Goal: Task Accomplishment & Management: Manage account settings

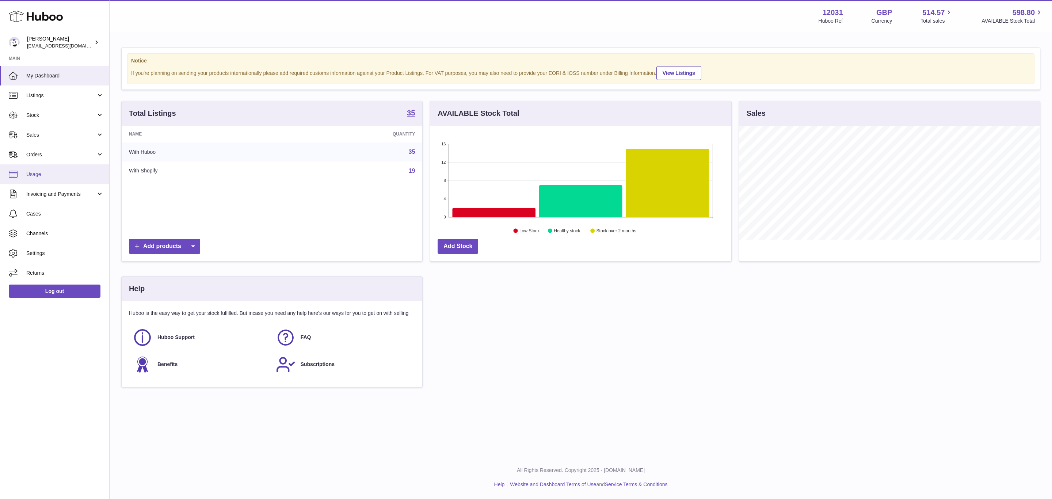
scroll to position [114, 300]
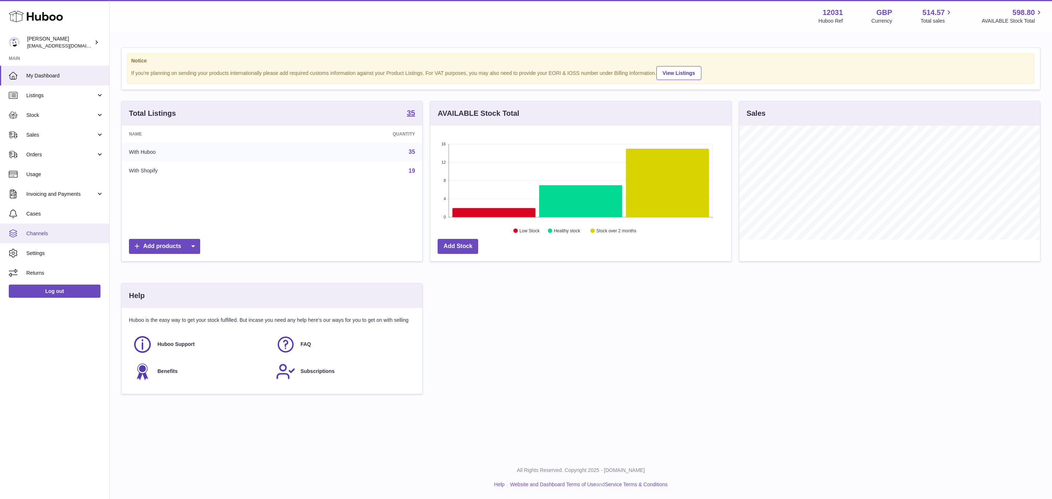
click at [49, 240] on link "Channels" at bounding box center [54, 233] width 109 height 20
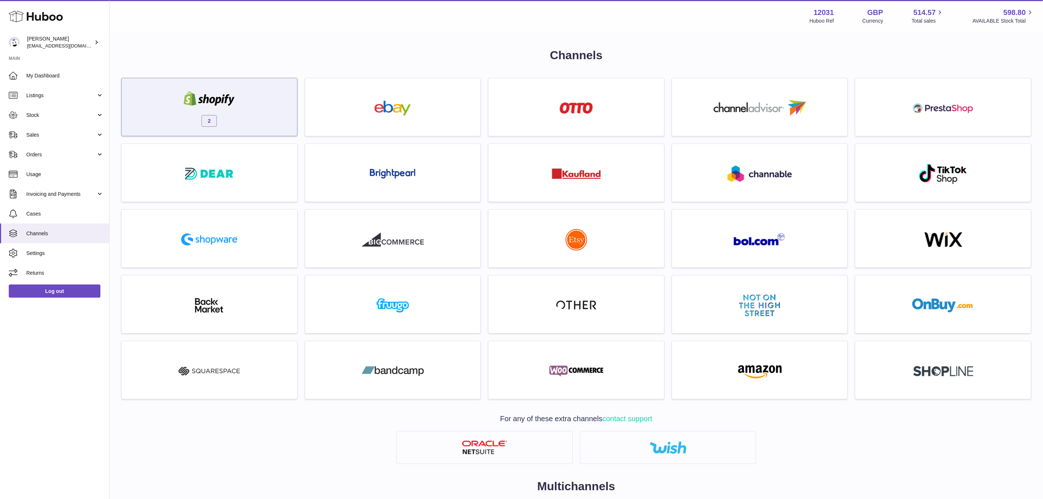
click at [246, 123] on div "2" at bounding box center [209, 108] width 168 height 47
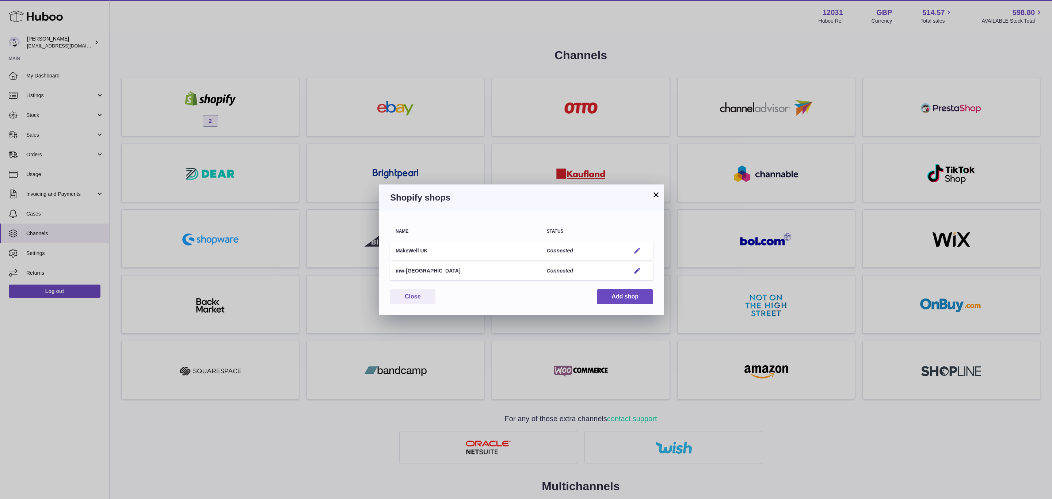
click at [635, 251] on em "button" at bounding box center [637, 251] width 8 height 8
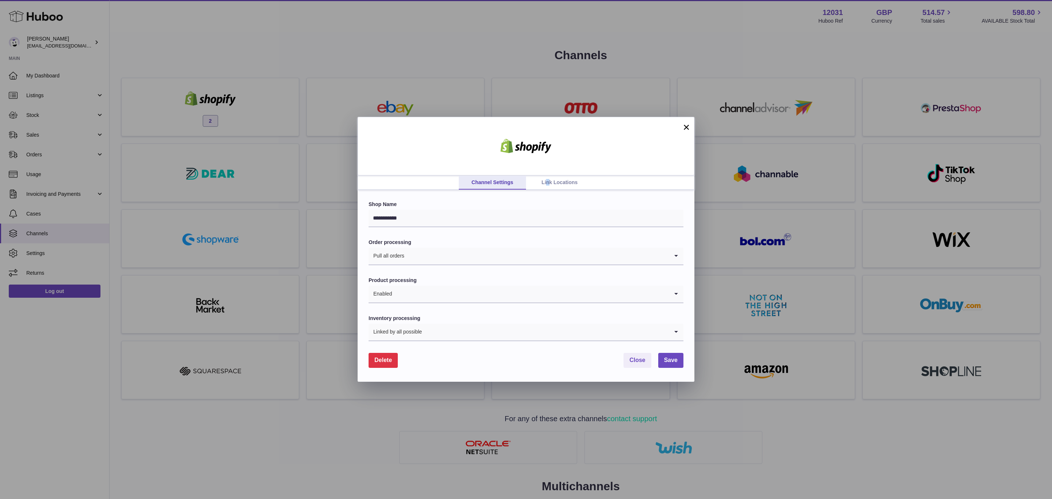
click at [548, 180] on link "Link Locations" at bounding box center [559, 183] width 67 height 14
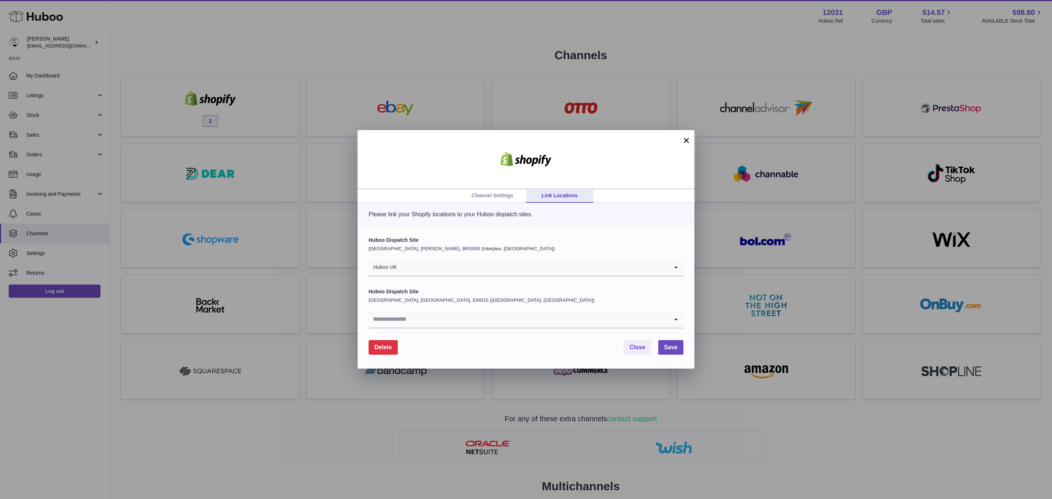
click at [468, 315] on input "Search for option" at bounding box center [518, 319] width 300 height 17
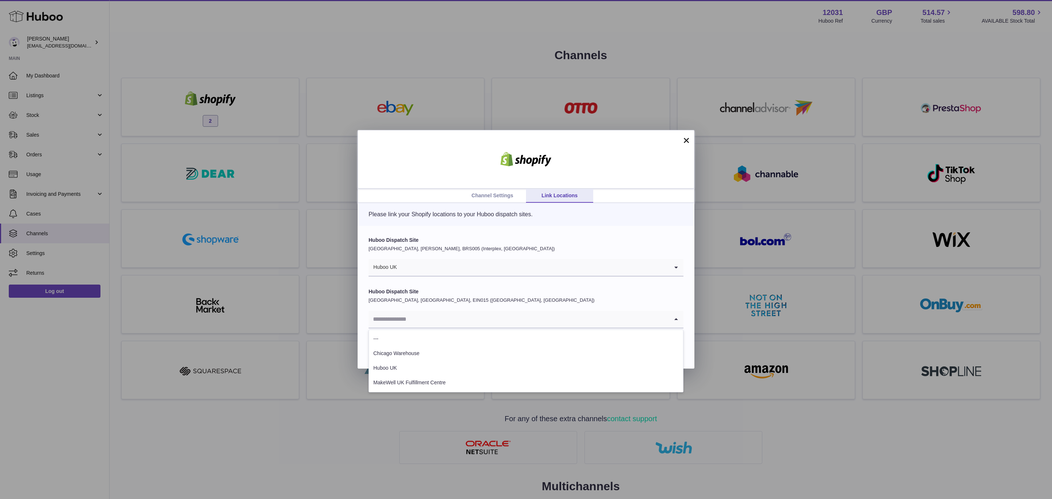
click at [462, 290] on label "Huboo Dispatch Site" at bounding box center [525, 291] width 315 height 7
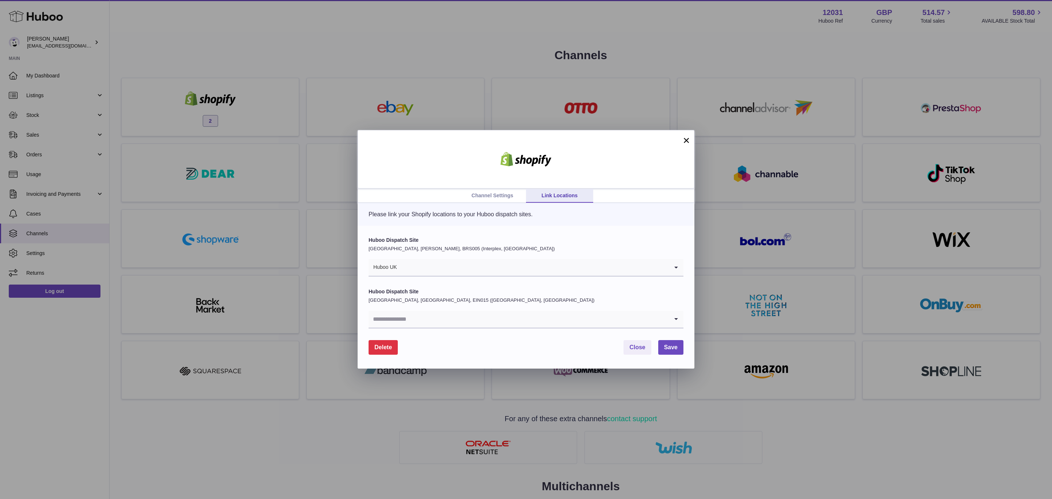
click at [502, 198] on link "Channel Settings" at bounding box center [492, 196] width 67 height 14
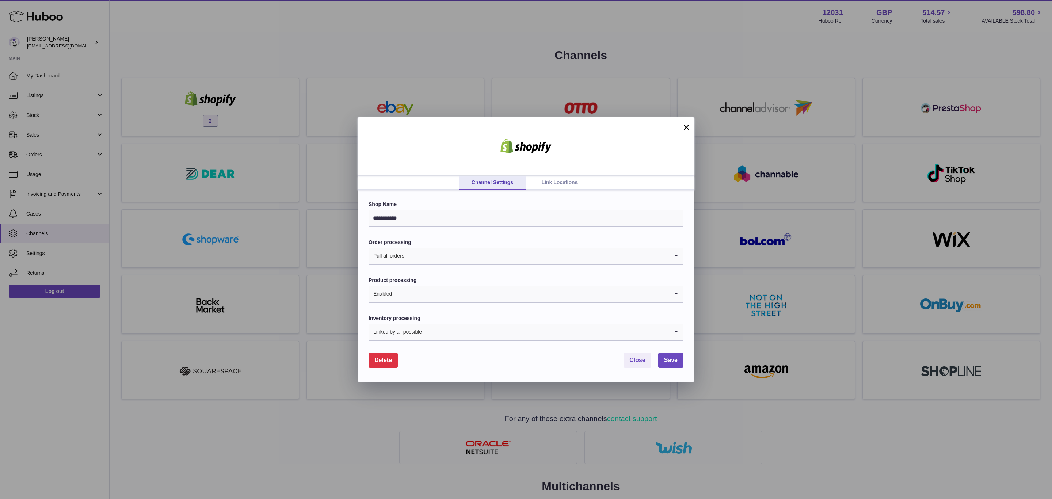
click at [683, 129] on button "×" at bounding box center [686, 127] width 9 height 9
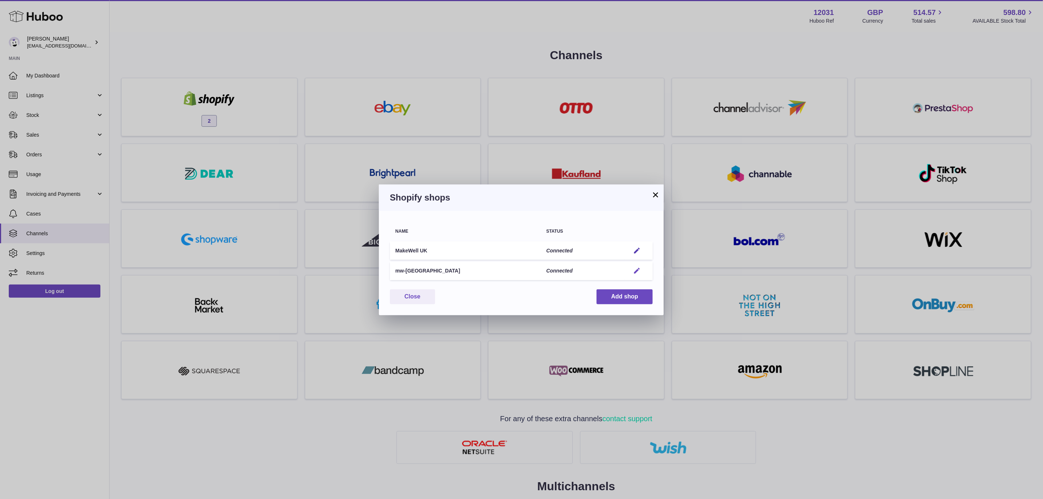
click at [636, 268] on em "button" at bounding box center [637, 271] width 8 height 8
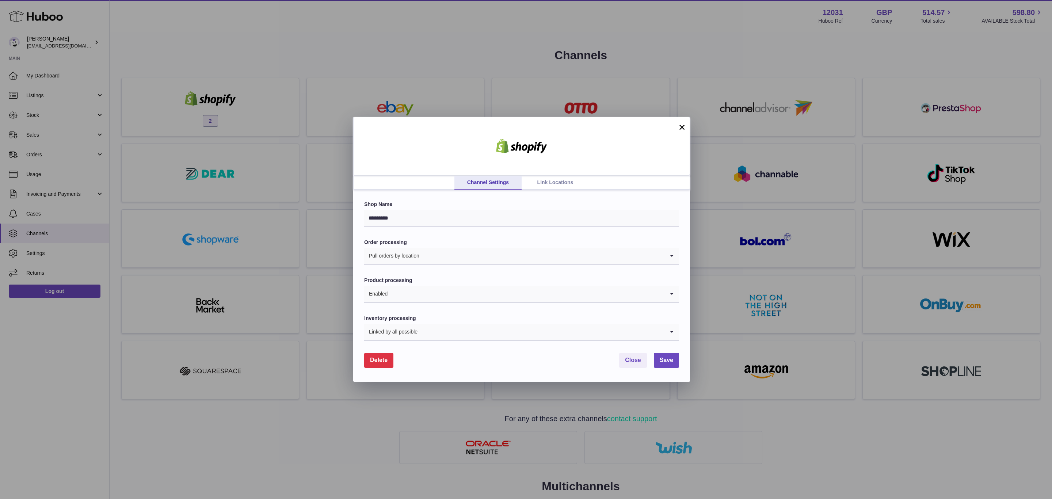
click at [543, 181] on link "Link Locations" at bounding box center [554, 183] width 67 height 14
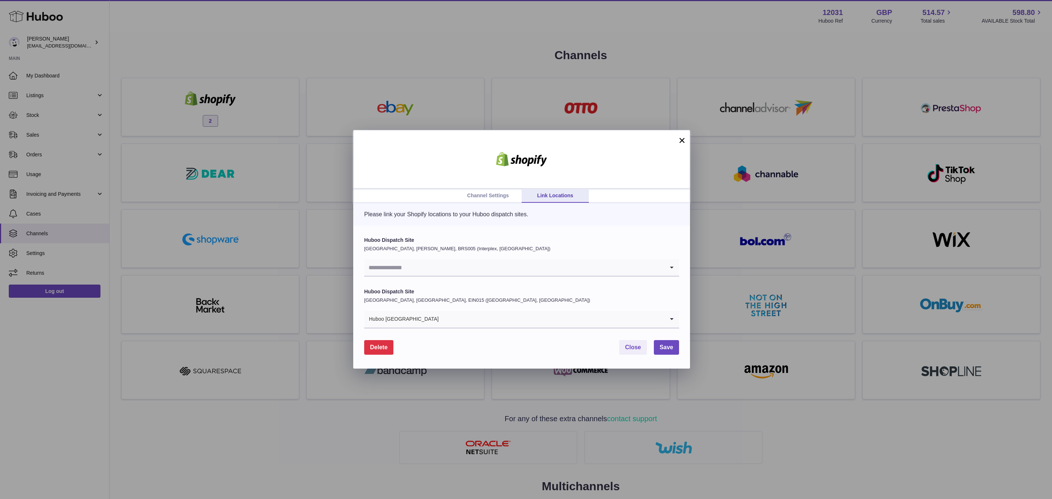
click at [486, 195] on link "Channel Settings" at bounding box center [487, 196] width 67 height 14
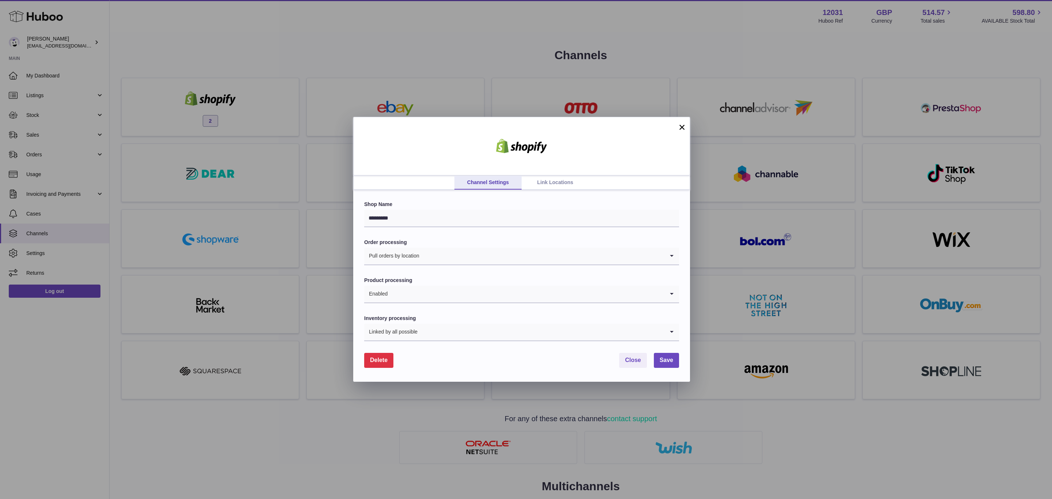
click at [679, 127] on button "×" at bounding box center [681, 127] width 9 height 9
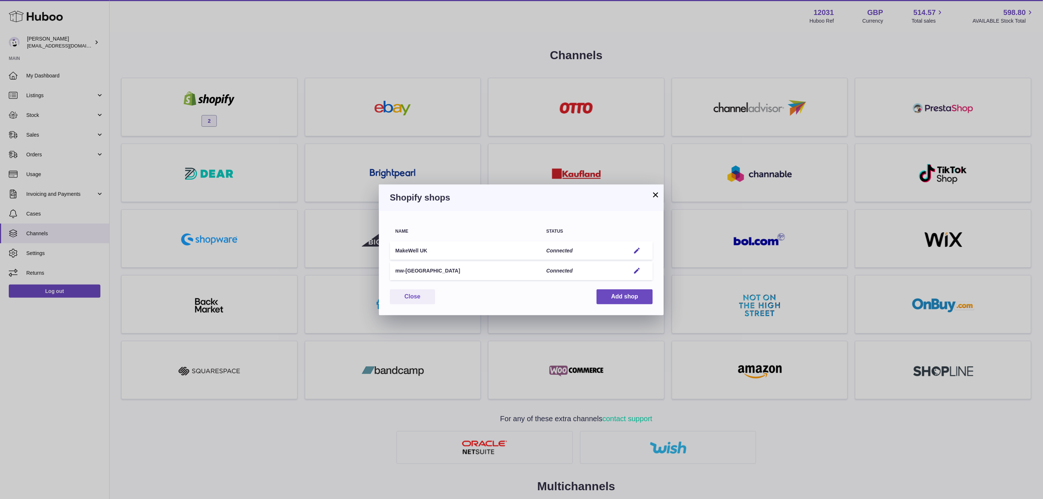
click at [281, 117] on div "× Shopify shops Name Status MakeWell UK Connected Edit mw-europe Connected Edit…" at bounding box center [521, 249] width 1043 height 499
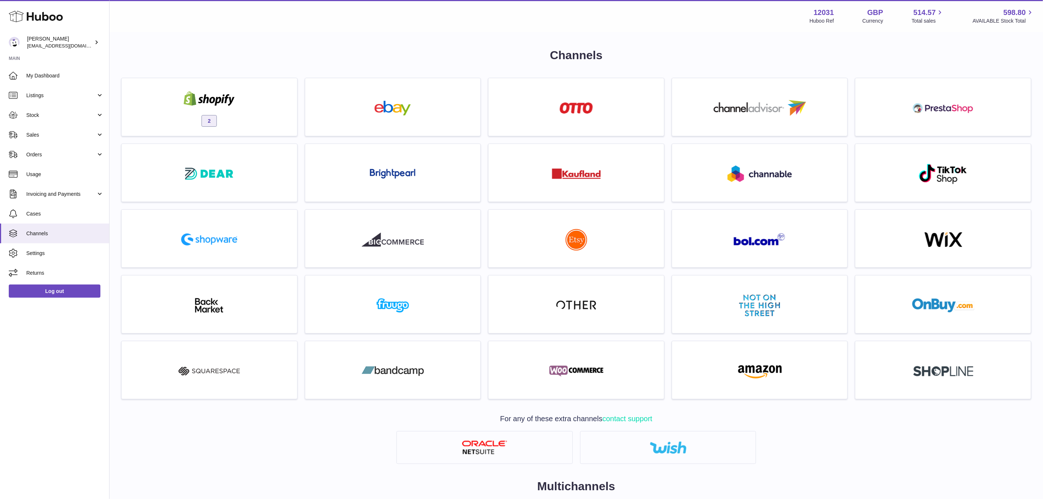
drag, startPoint x: 251, startPoint y: 115, endPoint x: 259, endPoint y: 116, distance: 7.7
click at [251, 115] on div "2" at bounding box center [209, 108] width 168 height 47
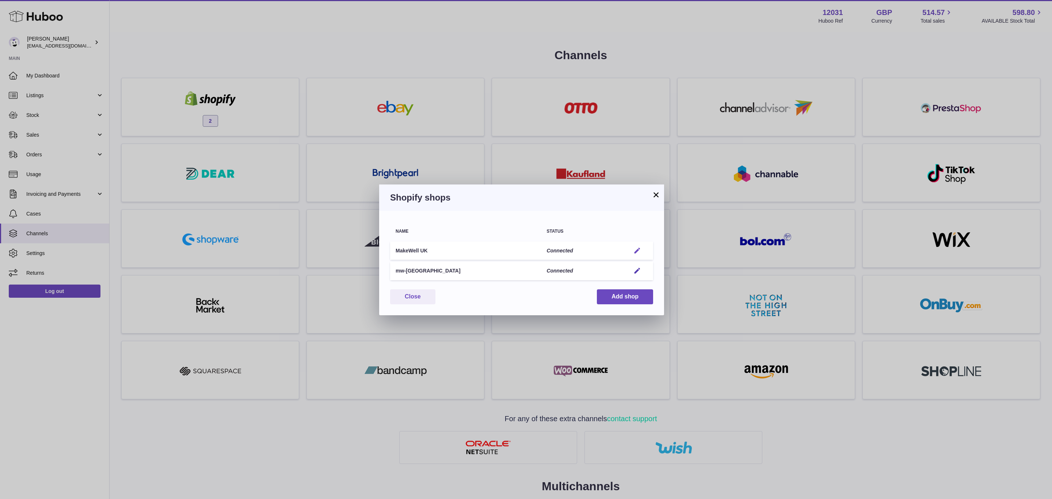
click at [634, 249] on em "button" at bounding box center [637, 251] width 8 height 8
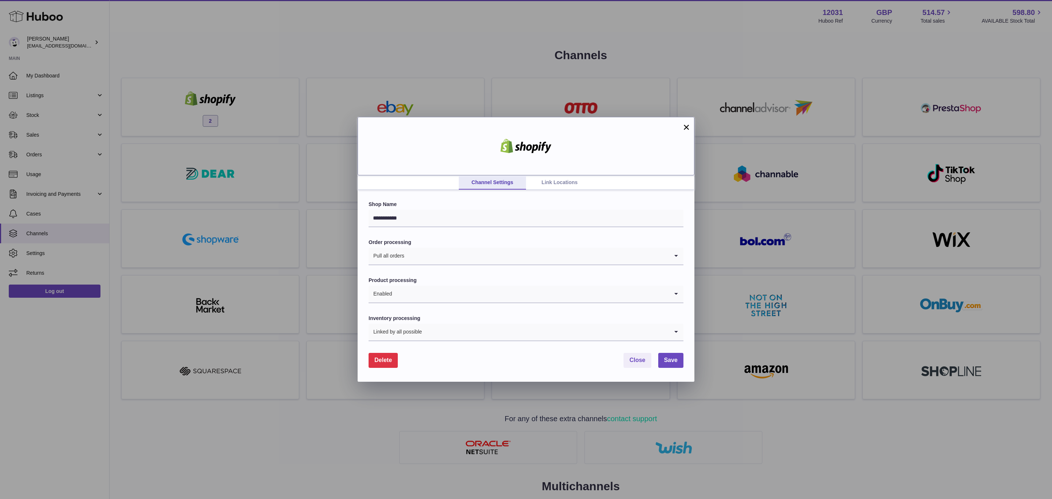
click at [562, 175] on div at bounding box center [525, 146] width 337 height 58
click at [563, 179] on link "Link Locations" at bounding box center [559, 183] width 67 height 14
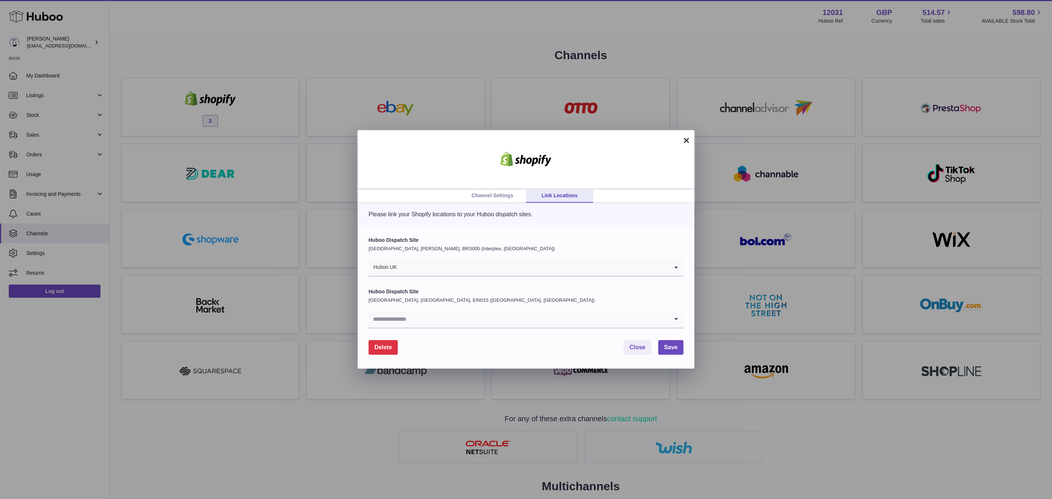
click at [434, 263] on input "Search for option" at bounding box center [532, 267] width 271 height 17
click at [402, 211] on p "Please link your Shopify locations to your Huboo dispatch sites." at bounding box center [525, 214] width 315 height 8
drag, startPoint x: 438, startPoint y: 287, endPoint x: 438, endPoint y: 303, distance: 15.3
click at [438, 299] on form "Huboo Dispatch Site United Kingdom, Bradley Stoke, BRS005 (Interplex, UK) Huboo…" at bounding box center [525, 296] width 315 height 118
click at [433, 303] on div at bounding box center [433, 303] width 0 height 0
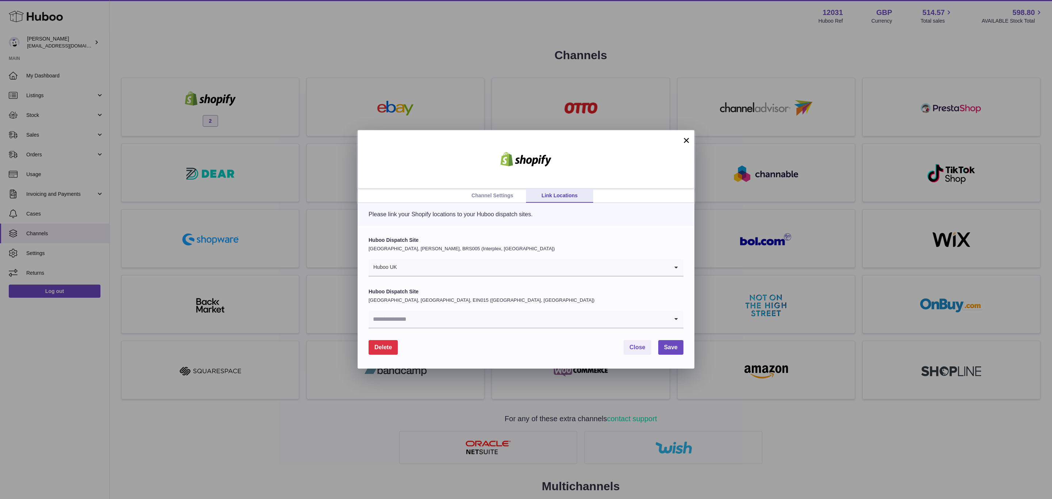
click at [440, 311] on div "Huboo Dispatch Site Netherlands, Valkenswaard, EIN015 (Valkenswaard, NL) Loadin…" at bounding box center [525, 308] width 315 height 40
click at [440, 315] on input "Search for option" at bounding box center [518, 319] width 300 height 17
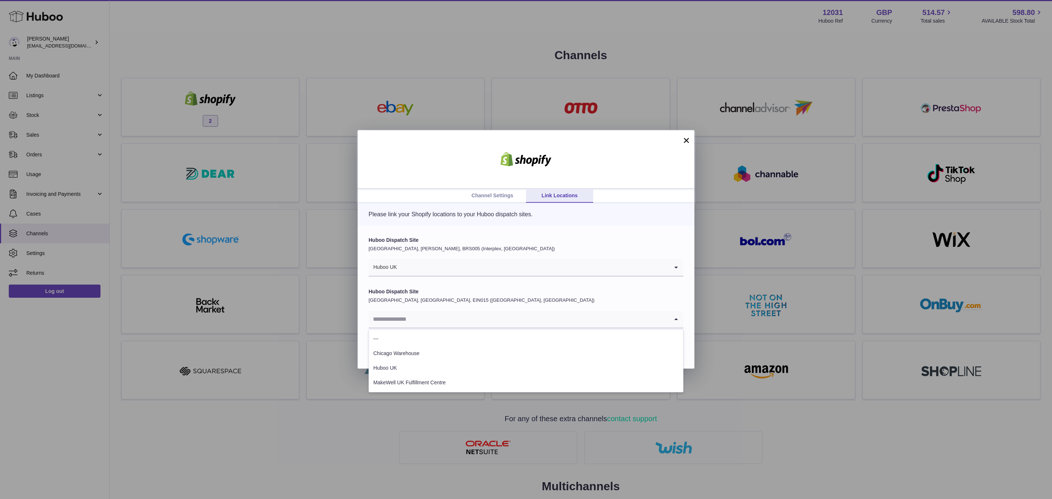
click at [405, 198] on ul "Channel Settings Link Locations" at bounding box center [526, 196] width 336 height 14
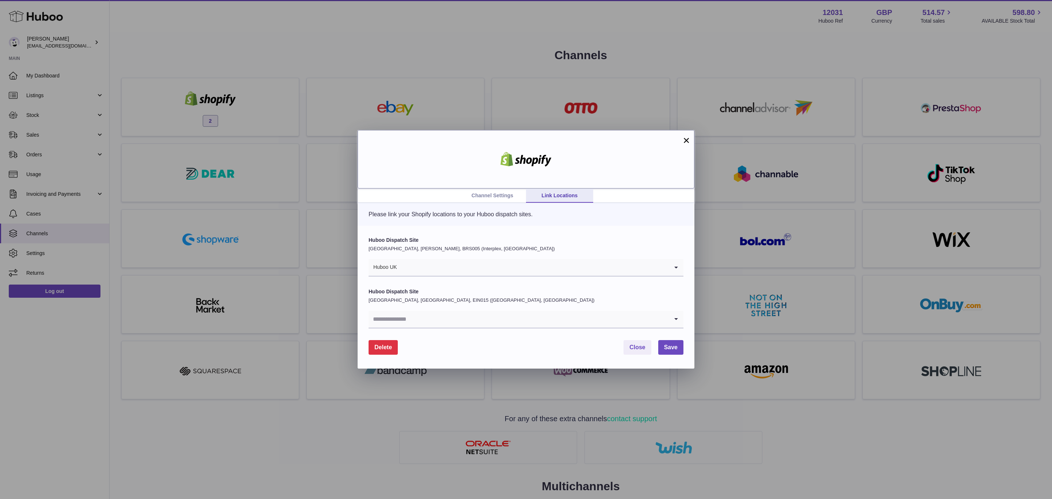
click at [690, 138] on div at bounding box center [525, 159] width 337 height 58
click at [682, 140] on button "×" at bounding box center [686, 140] width 9 height 9
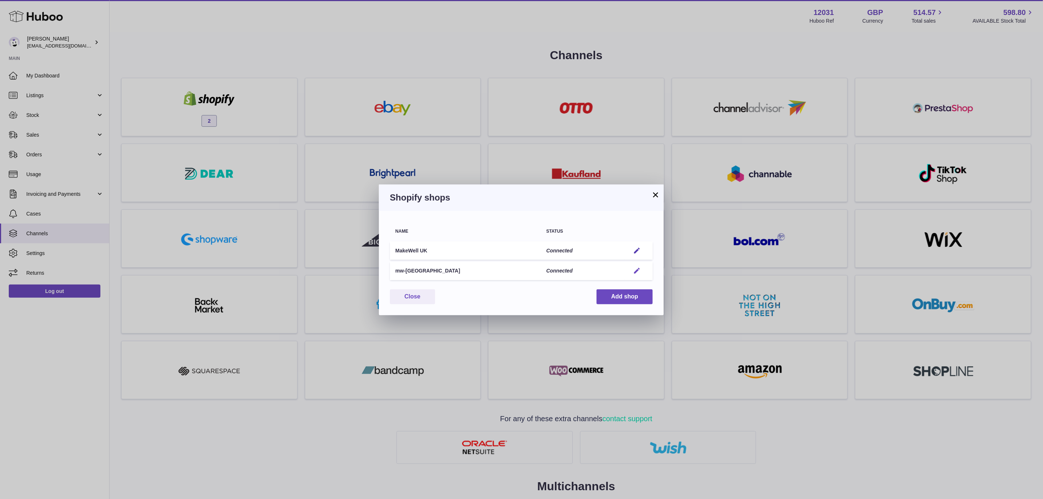
click at [641, 266] on td "Edit" at bounding box center [639, 270] width 28 height 19
click at [640, 267] on em "button" at bounding box center [637, 271] width 8 height 8
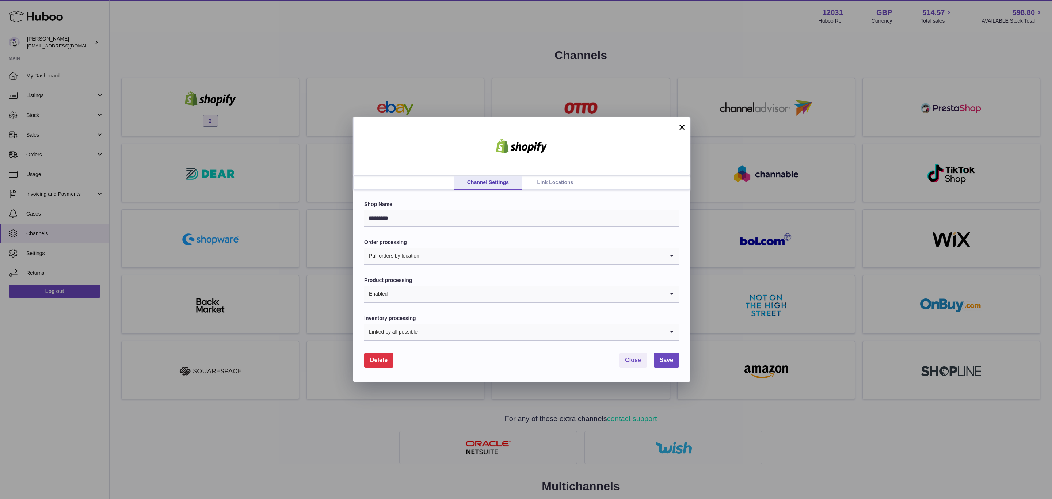
click at [564, 187] on link "Link Locations" at bounding box center [554, 183] width 67 height 14
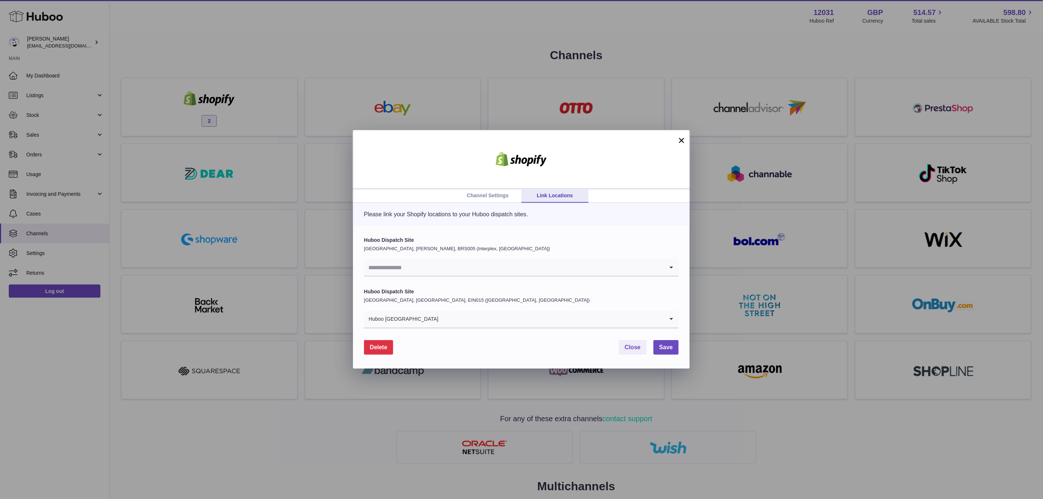
click at [243, 79] on div "Channel Settings Link Locations × Please link your Shopify locations to your Hu…" at bounding box center [521, 249] width 1043 height 499
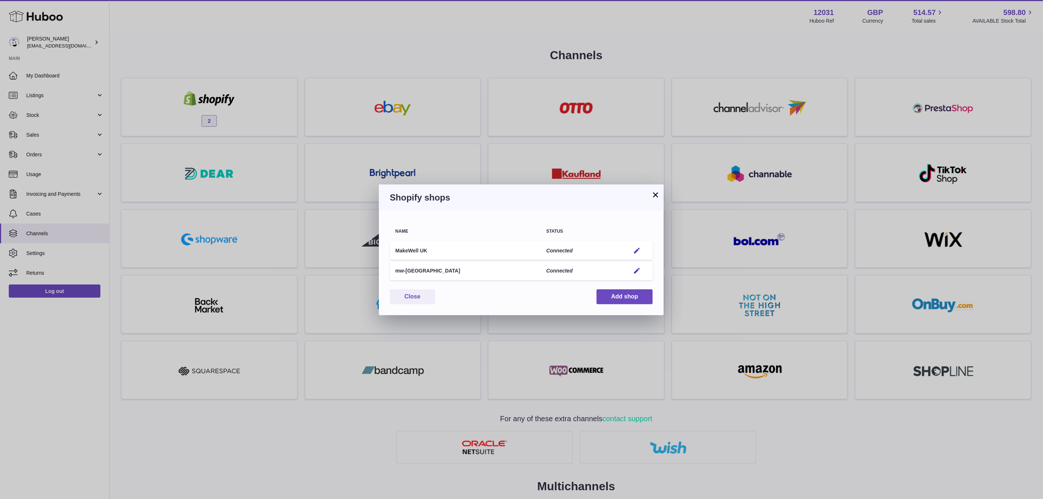
click at [272, 5] on div "× Shopify shops Name Status MakeWell UK Connected Edit mw-europe Connected Edit…" at bounding box center [521, 249] width 1043 height 499
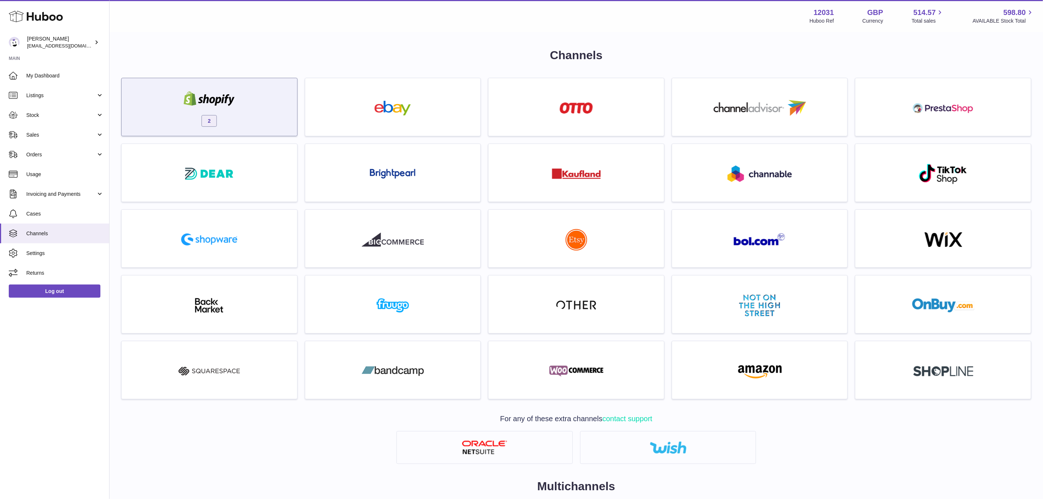
click at [246, 120] on div "2" at bounding box center [209, 108] width 168 height 47
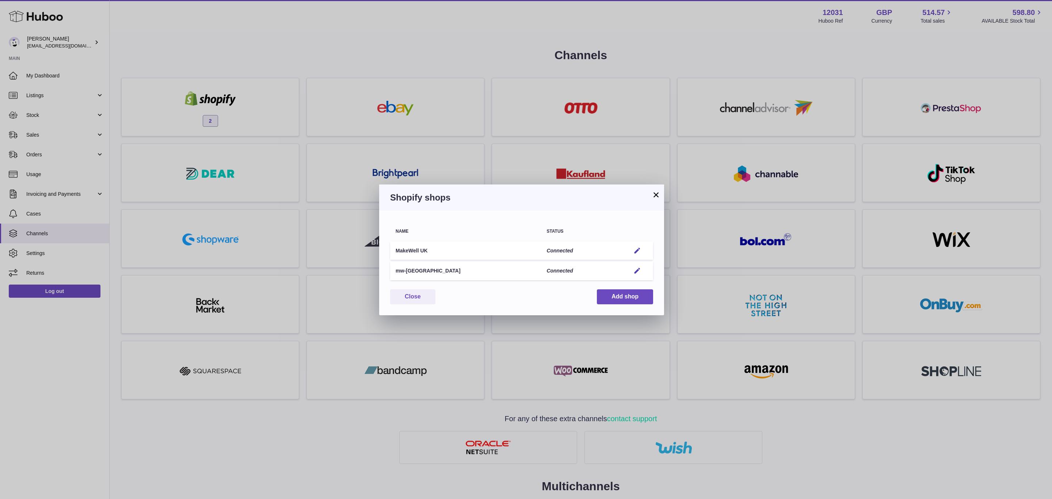
click at [234, 91] on div "× Shopify shops Name Status MakeWell UK Connected Edit mw-europe Connected Edit…" at bounding box center [526, 249] width 1052 height 499
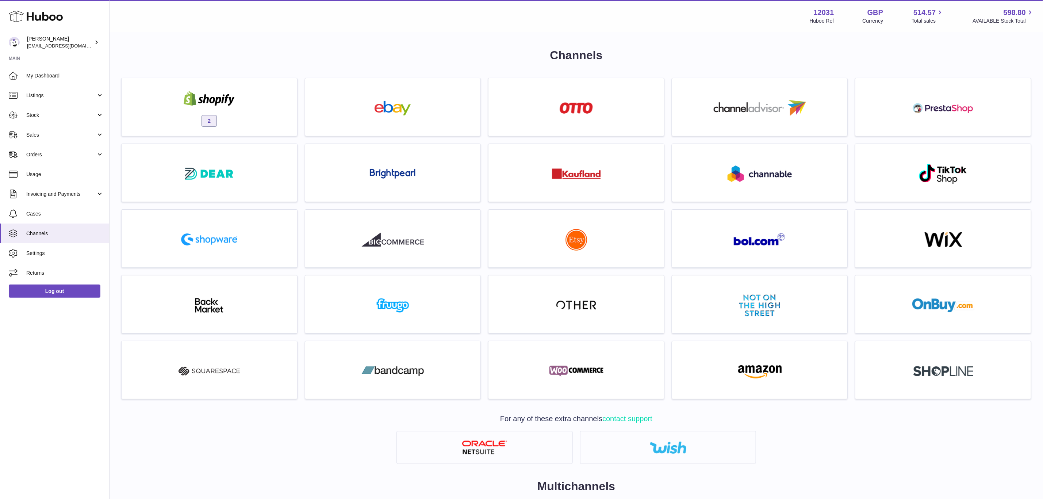
click at [250, 102] on div "2" at bounding box center [209, 108] width 168 height 47
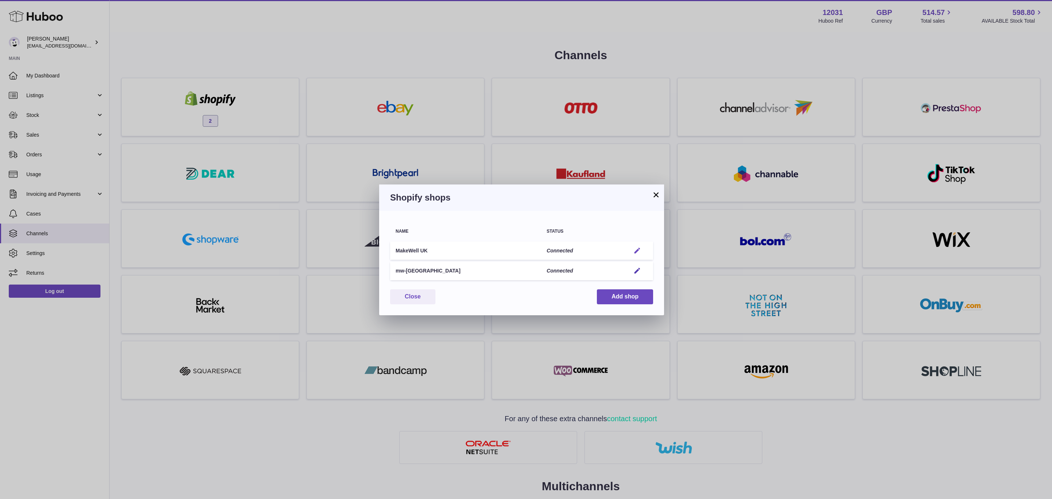
click at [638, 253] on em "button" at bounding box center [637, 251] width 8 height 8
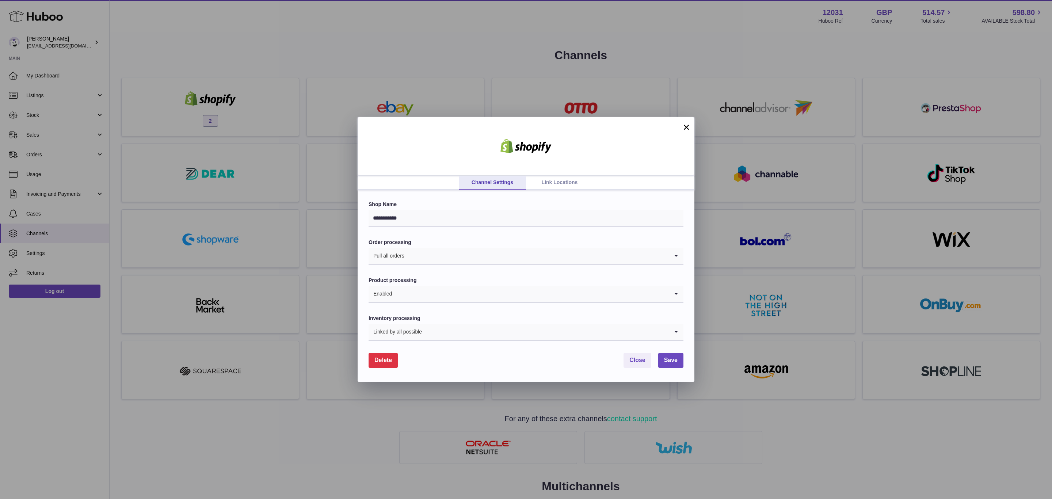
click at [550, 181] on link "Link Locations" at bounding box center [559, 183] width 67 height 14
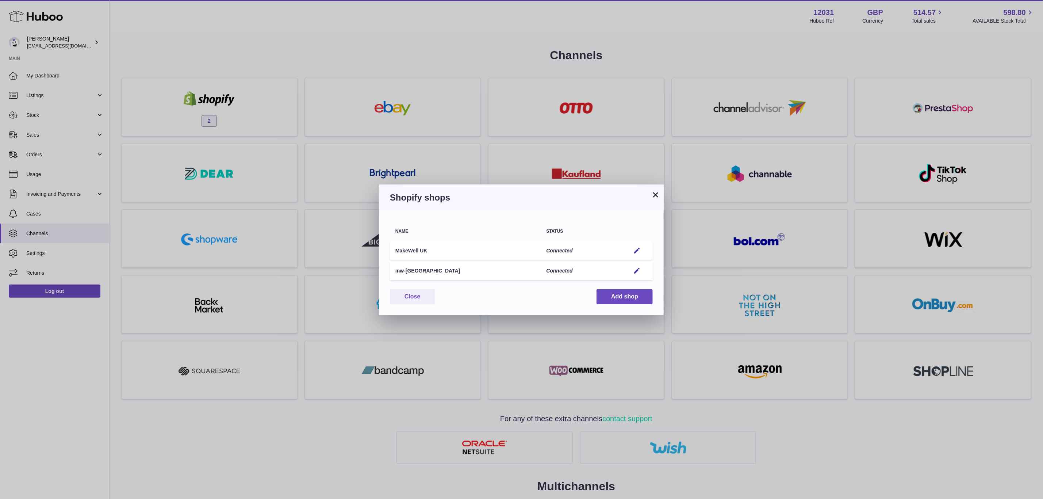
click at [298, 104] on div at bounding box center [521, 249] width 1043 height 499
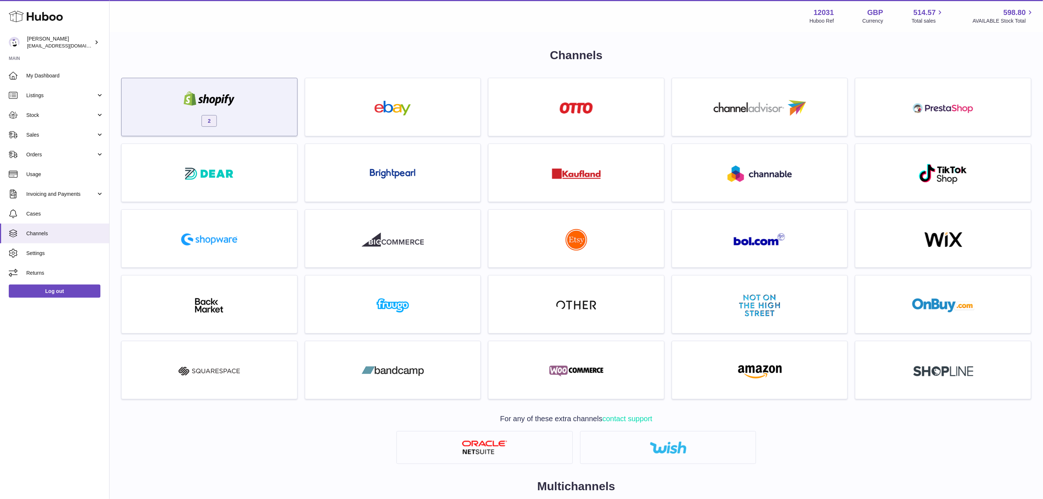
click at [228, 120] on div "2" at bounding box center [209, 108] width 168 height 47
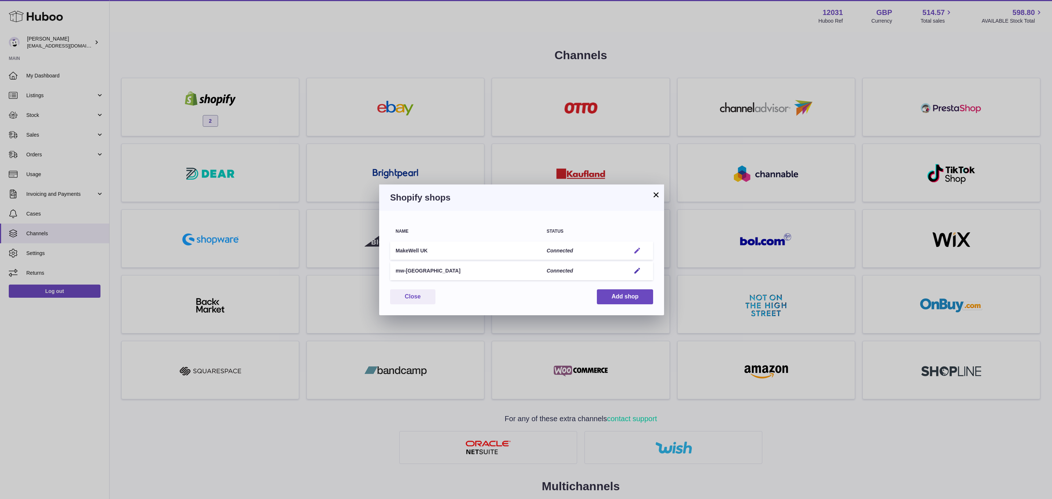
click at [639, 253] on em "button" at bounding box center [637, 251] width 8 height 8
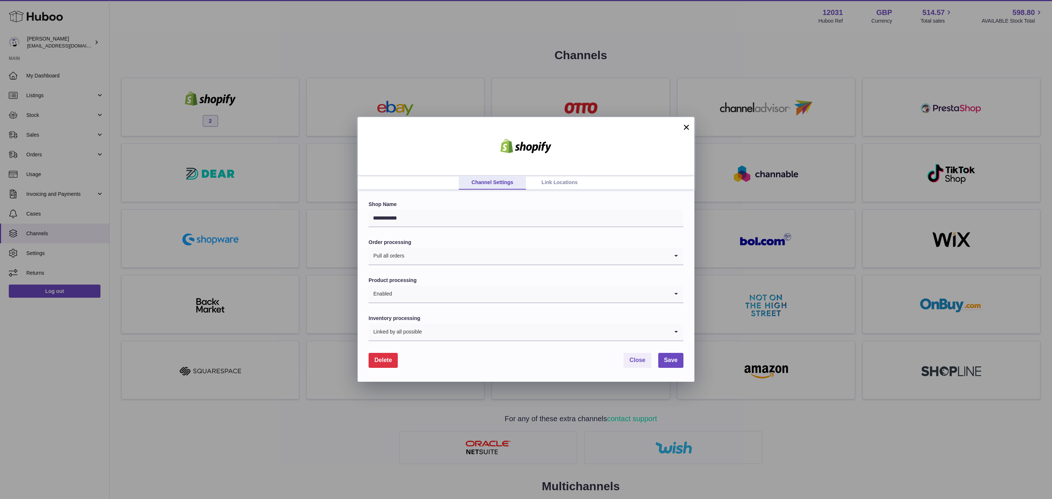
click at [548, 187] on link "Link Locations" at bounding box center [559, 183] width 67 height 14
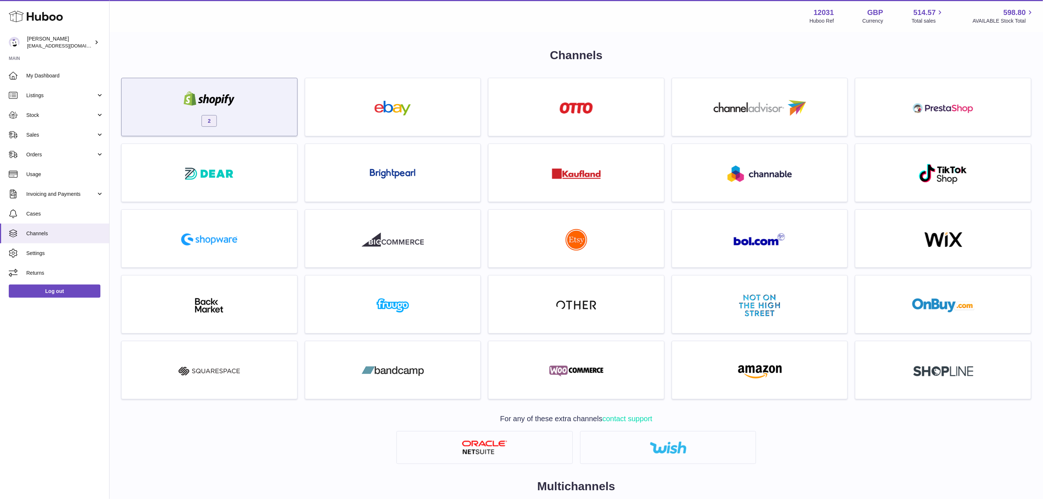
click at [245, 91] on div "2" at bounding box center [209, 108] width 168 height 47
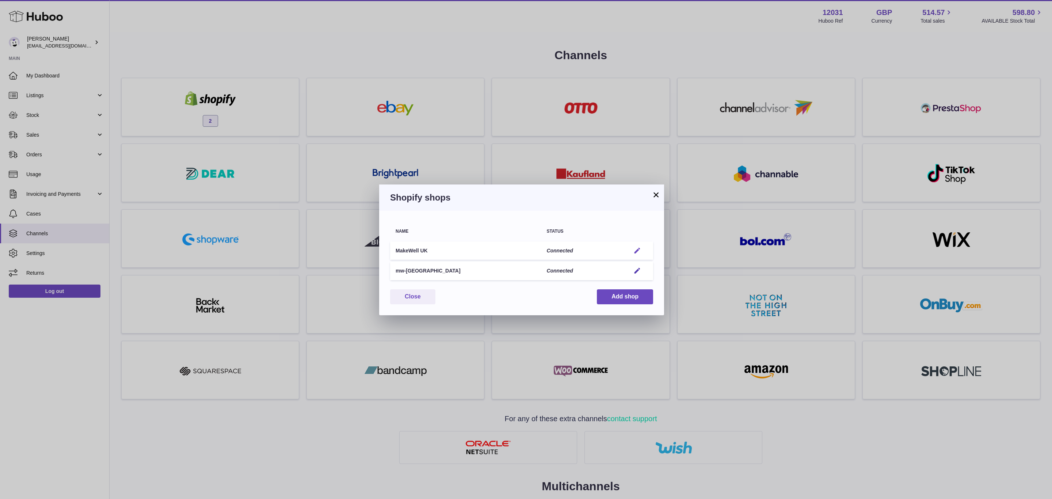
click at [632, 247] on button "Edit" at bounding box center [637, 251] width 14 height 8
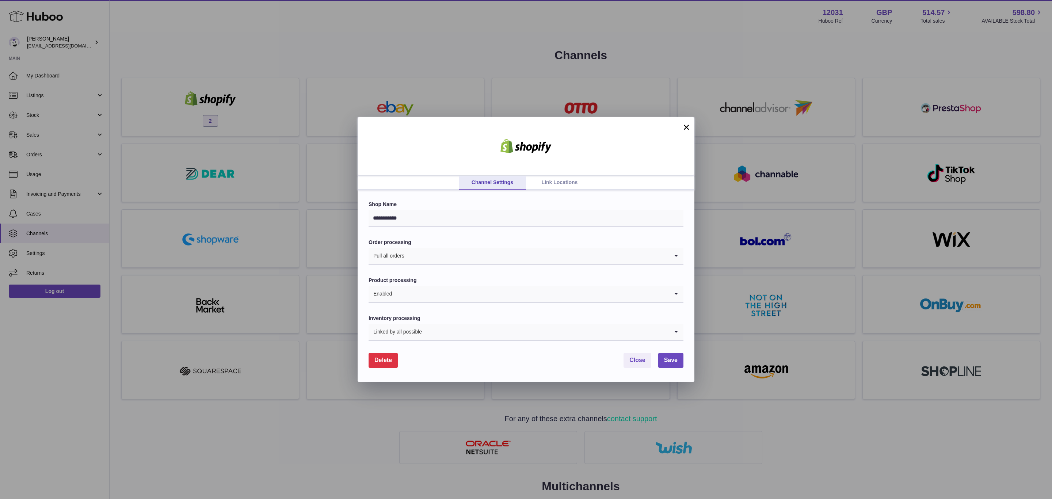
click at [550, 179] on link "Link Locations" at bounding box center [559, 183] width 67 height 14
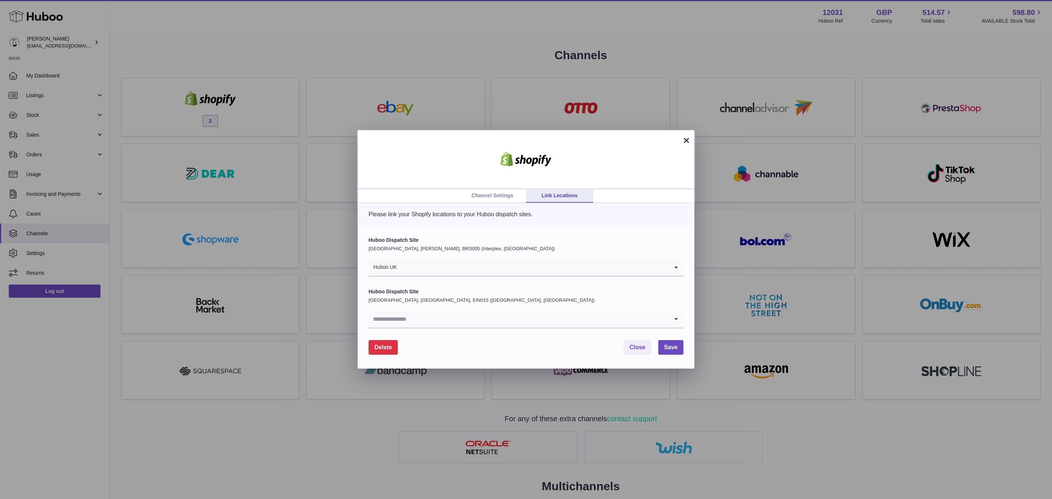
click at [494, 262] on input "Search for option" at bounding box center [532, 267] width 271 height 17
click at [469, 219] on div "Please link your Shopify locations to your Huboo dispatch sites." at bounding box center [525, 214] width 337 height 23
click at [371, 53] on div "Channel Settings Link Locations × Please link your Shopify locations to your Hu…" at bounding box center [521, 249] width 1043 height 499
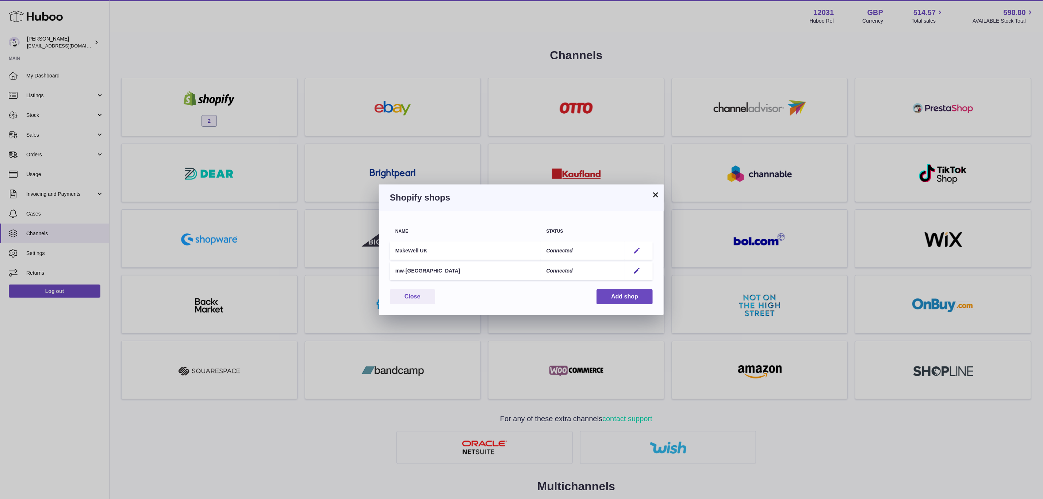
click at [634, 247] on em "button" at bounding box center [637, 251] width 8 height 8
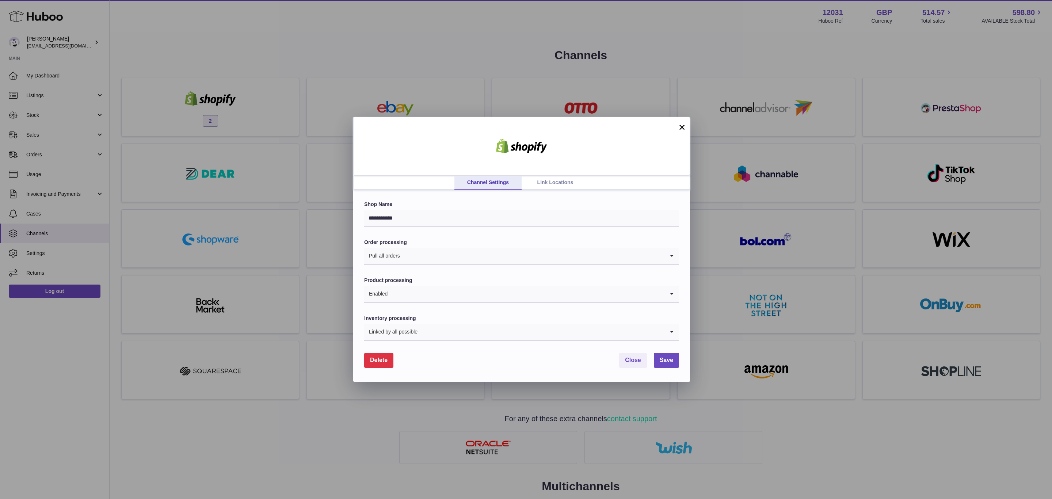
click at [550, 178] on link "Link Locations" at bounding box center [554, 183] width 67 height 14
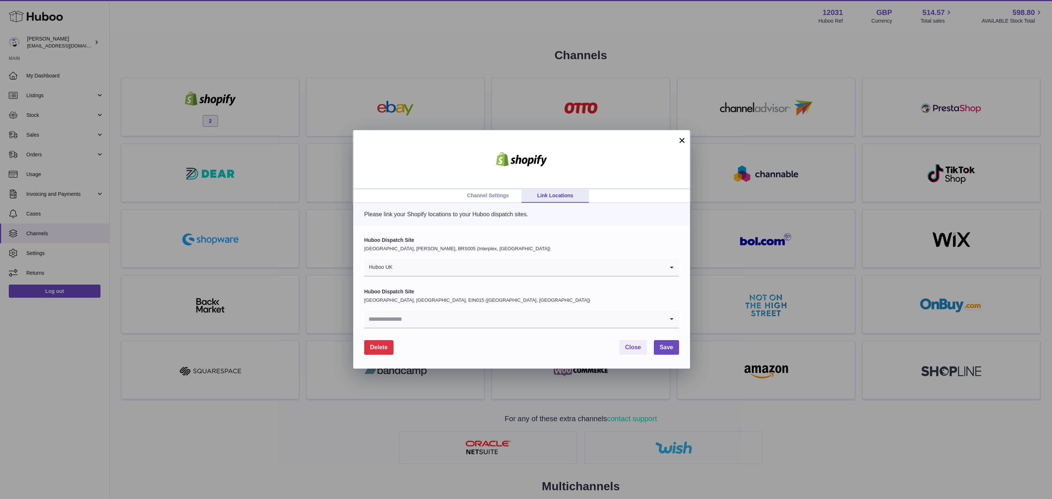
click at [469, 251] on p "United Kingdom, Bradley Stoke, BRS005 (Interplex, UK)" at bounding box center [521, 248] width 315 height 7
click at [431, 246] on p "United Kingdom, Bradley Stoke, BRS005 (Interplex, UK)" at bounding box center [521, 248] width 315 height 7
click at [518, 230] on div "Huboo Dispatch Site United Kingdom, Bradley Stoke, BRS005 (Interplex, UK) Huboo…" at bounding box center [521, 297] width 337 height 143
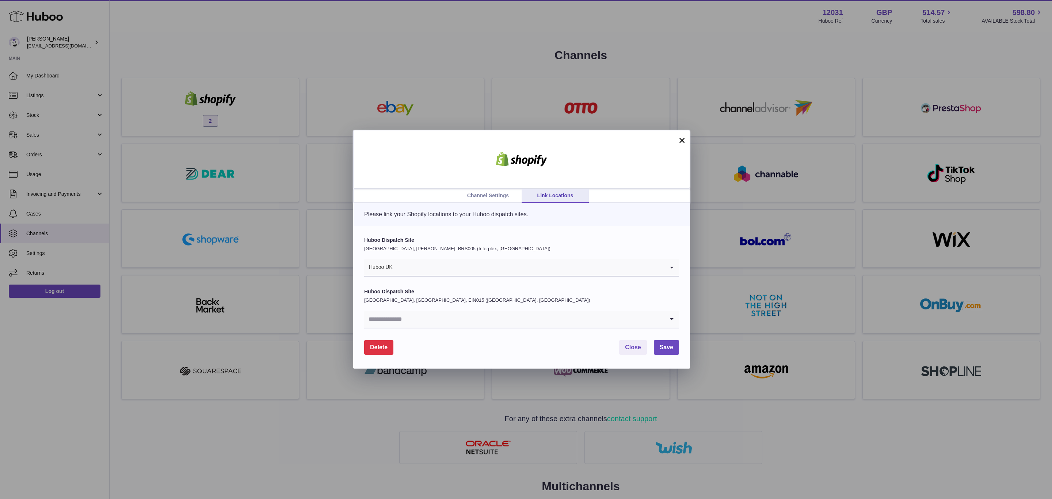
click at [474, 263] on input "Search for option" at bounding box center [528, 267] width 271 height 17
click at [549, 246] on p "United Kingdom, Bradley Stoke, BRS005 (Interplex, UK)" at bounding box center [521, 248] width 315 height 7
click at [625, 344] on span "Close" at bounding box center [633, 347] width 16 height 6
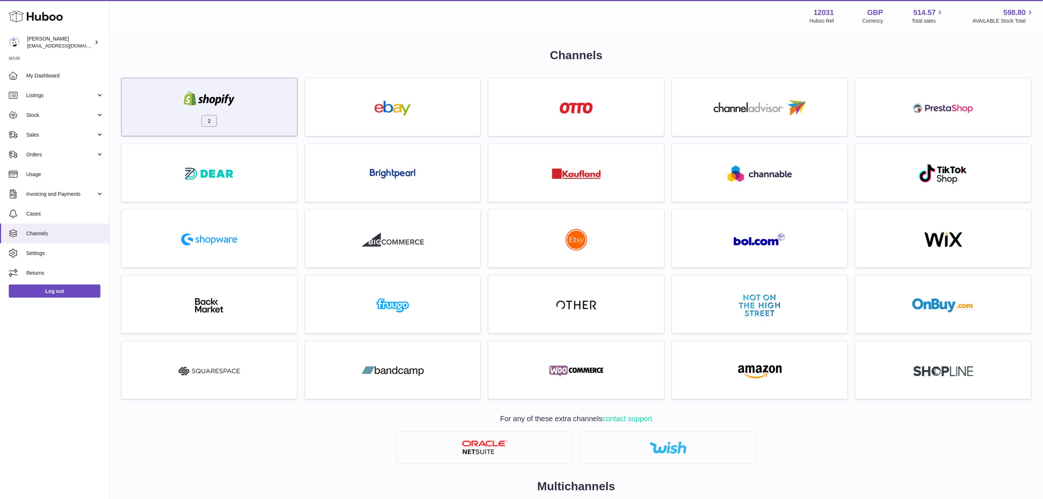
click at [226, 113] on div "2" at bounding box center [209, 108] width 168 height 47
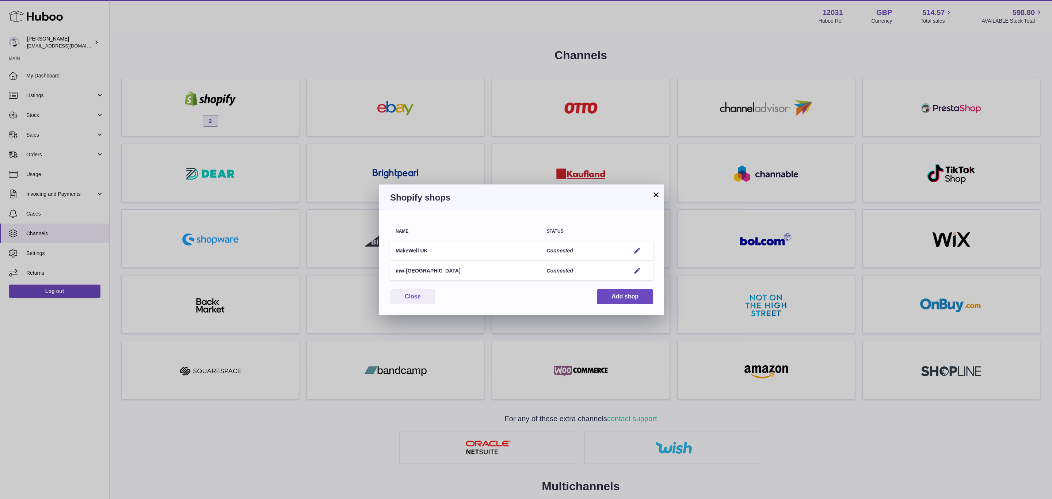
click at [636, 245] on td "Edit" at bounding box center [639, 250] width 28 height 19
click at [630, 249] on td "Edit" at bounding box center [639, 250] width 28 height 19
click at [632, 250] on button "Edit" at bounding box center [637, 251] width 14 height 8
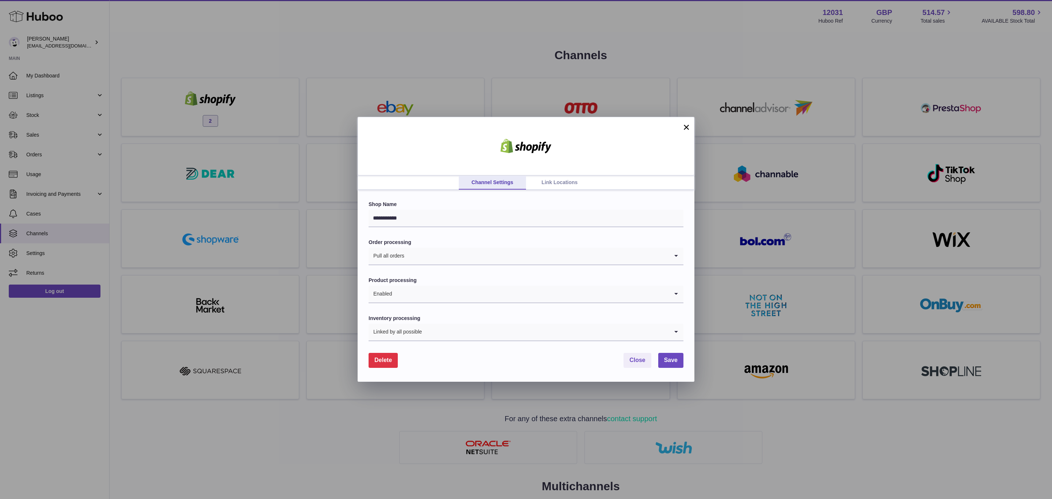
click at [549, 181] on link "Link Locations" at bounding box center [559, 183] width 67 height 14
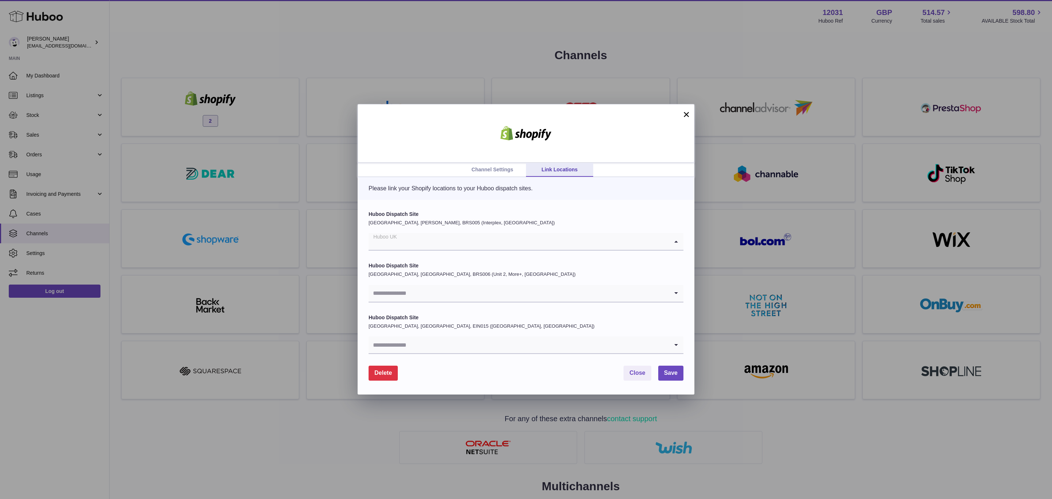
click at [436, 243] on input "Search for option" at bounding box center [518, 241] width 300 height 17
click at [436, 225] on p "United Kingdom, Bradley Stoke, BRS005 (Interplex, UK)" at bounding box center [525, 222] width 315 height 7
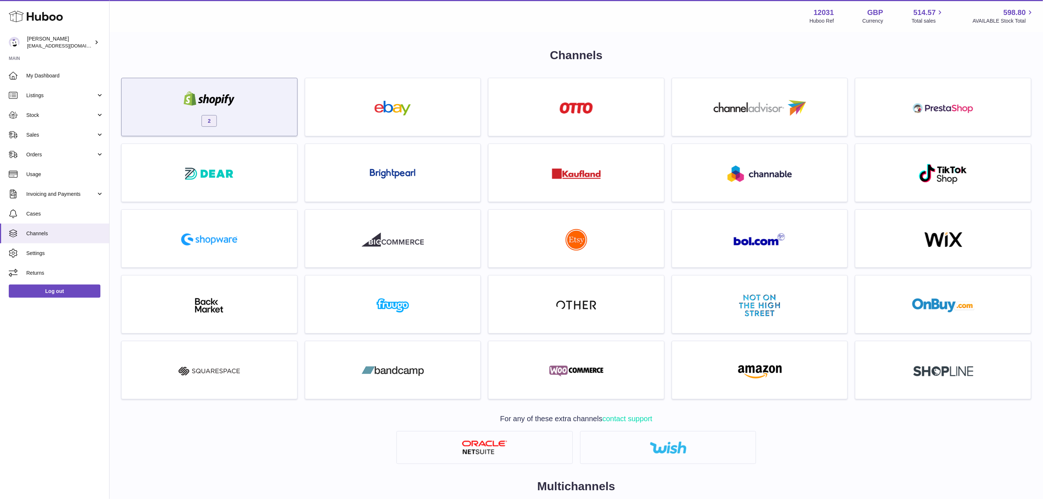
drag, startPoint x: 0, startPoint y: 0, endPoint x: 224, endPoint y: 112, distance: 250.3
click at [224, 112] on div "2" at bounding box center [209, 108] width 168 height 47
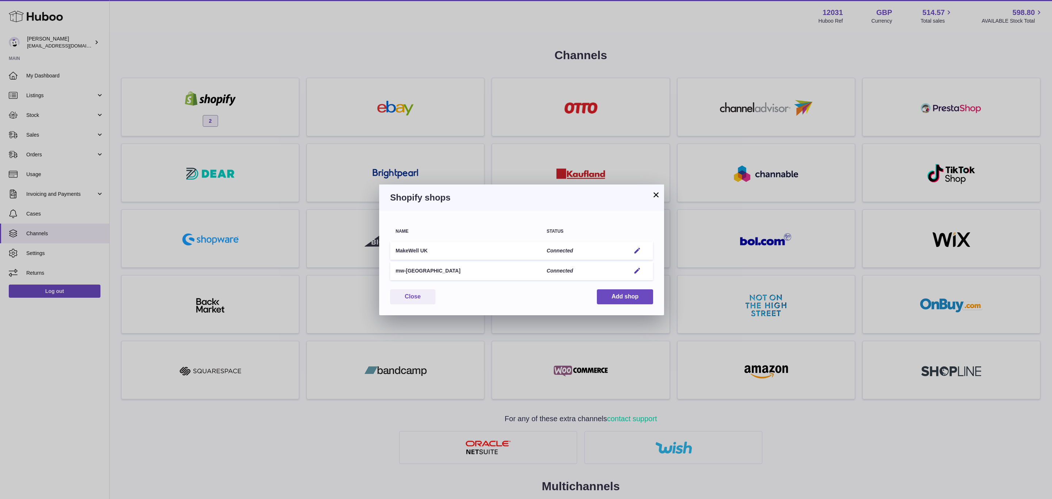
click at [642, 254] on td "Edit" at bounding box center [639, 250] width 28 height 19
click at [639, 252] on em "button" at bounding box center [637, 251] width 8 height 8
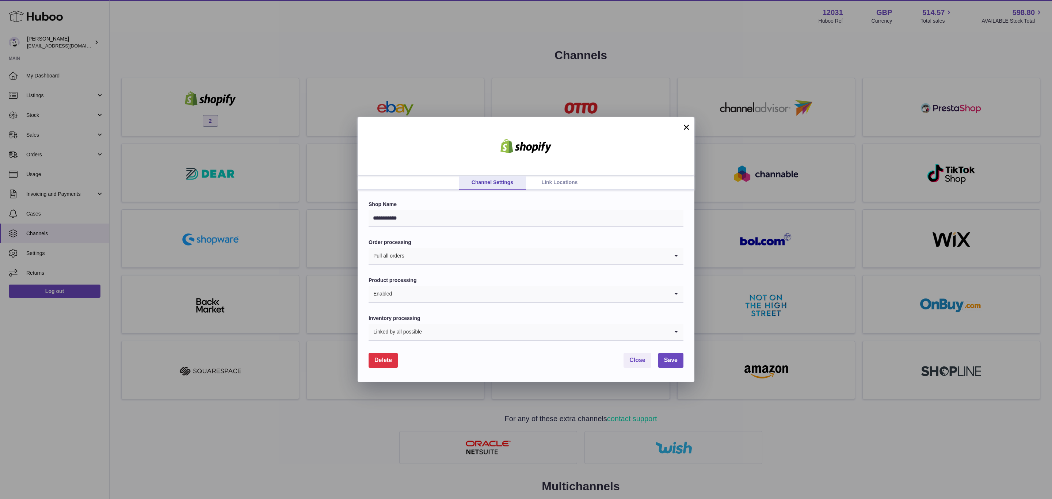
click at [571, 194] on div "**********" at bounding box center [525, 285] width 337 height 191
click at [568, 181] on link "Link Locations" at bounding box center [559, 183] width 67 height 14
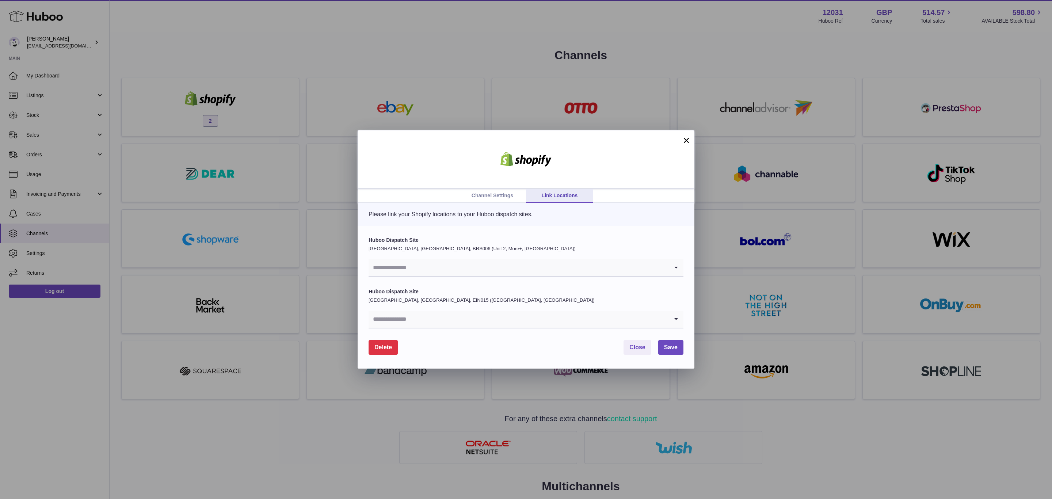
click at [456, 269] on input "Search for option" at bounding box center [518, 267] width 300 height 17
click at [435, 318] on li "Huboo UK" at bounding box center [526, 316] width 314 height 15
click at [676, 349] on span "Save" at bounding box center [671, 347] width 14 height 6
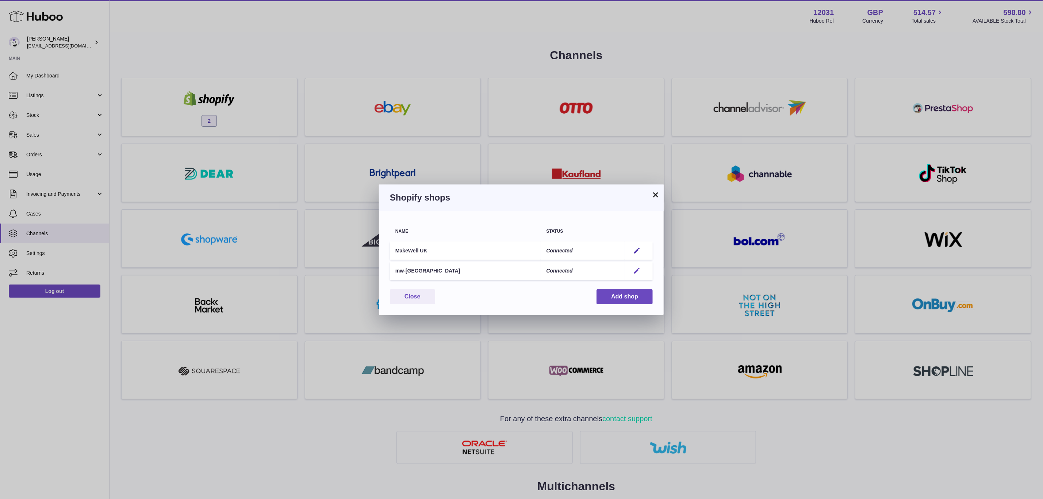
click at [632, 271] on button "Edit" at bounding box center [637, 271] width 14 height 8
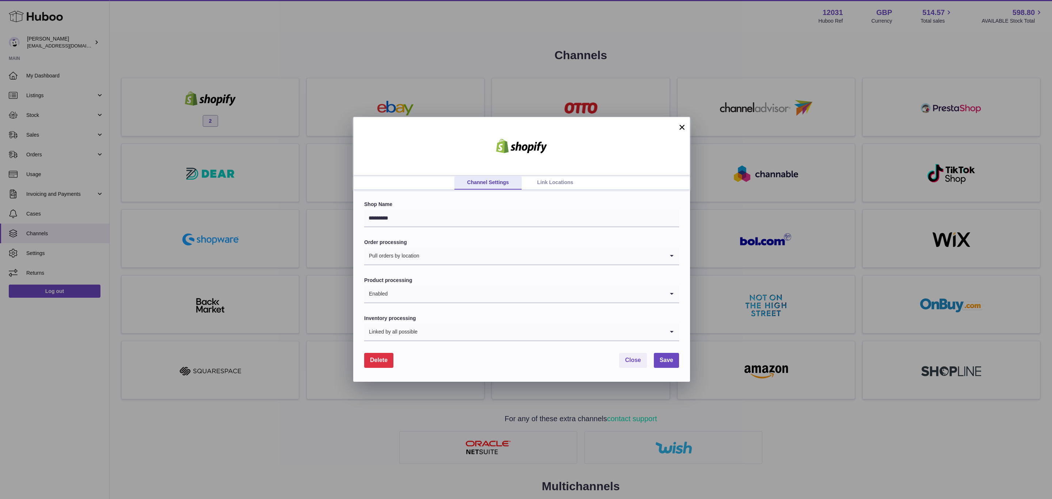
click at [538, 184] on link "Link Locations" at bounding box center [554, 183] width 67 height 14
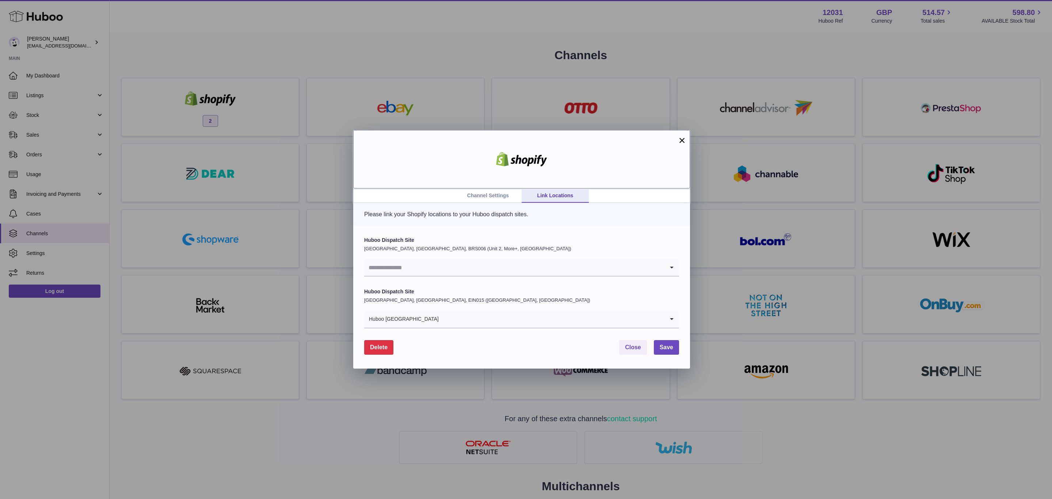
click at [688, 138] on div at bounding box center [521, 159] width 337 height 58
click at [683, 140] on button "×" at bounding box center [681, 140] width 9 height 9
